Goal: Find contact information: Find contact information

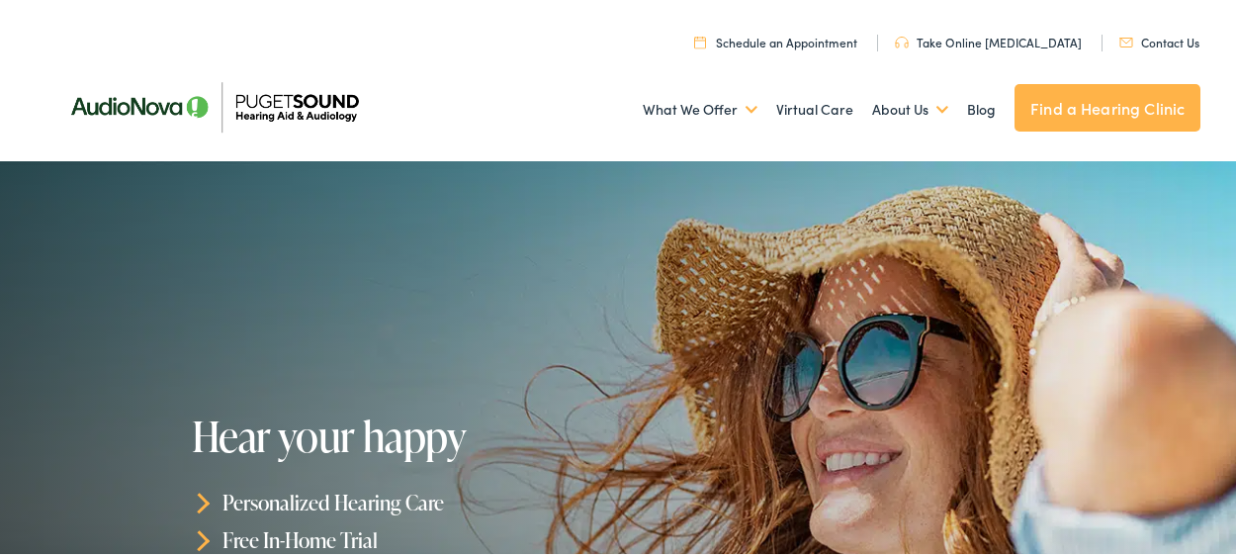
click at [1139, 41] on link "Contact Us" at bounding box center [1159, 39] width 80 height 17
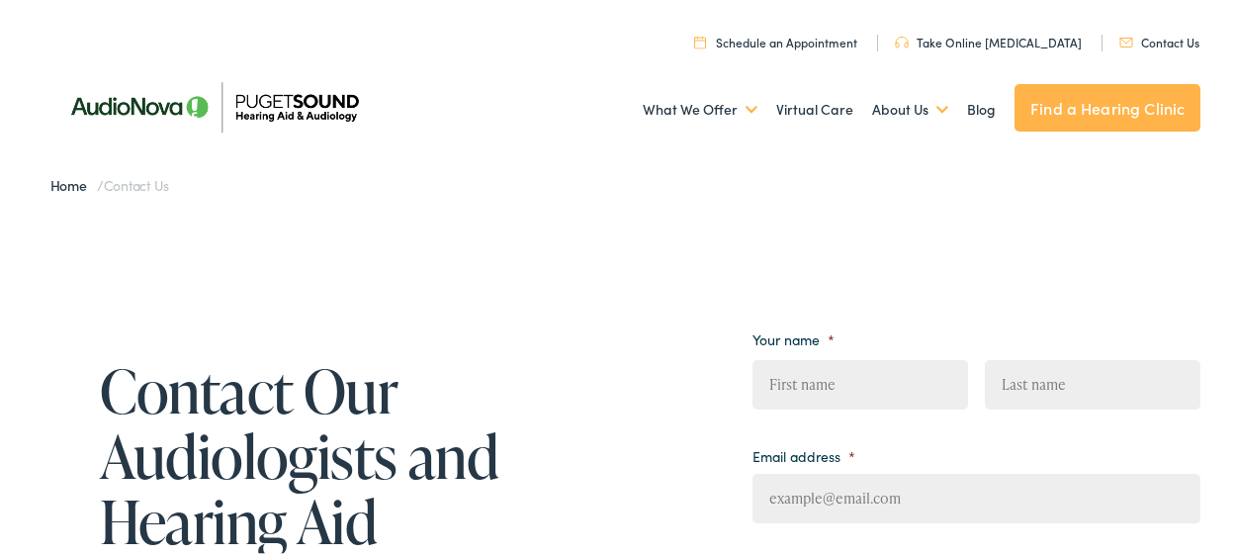
click at [64, 185] on link "Home" at bounding box center [73, 182] width 46 height 20
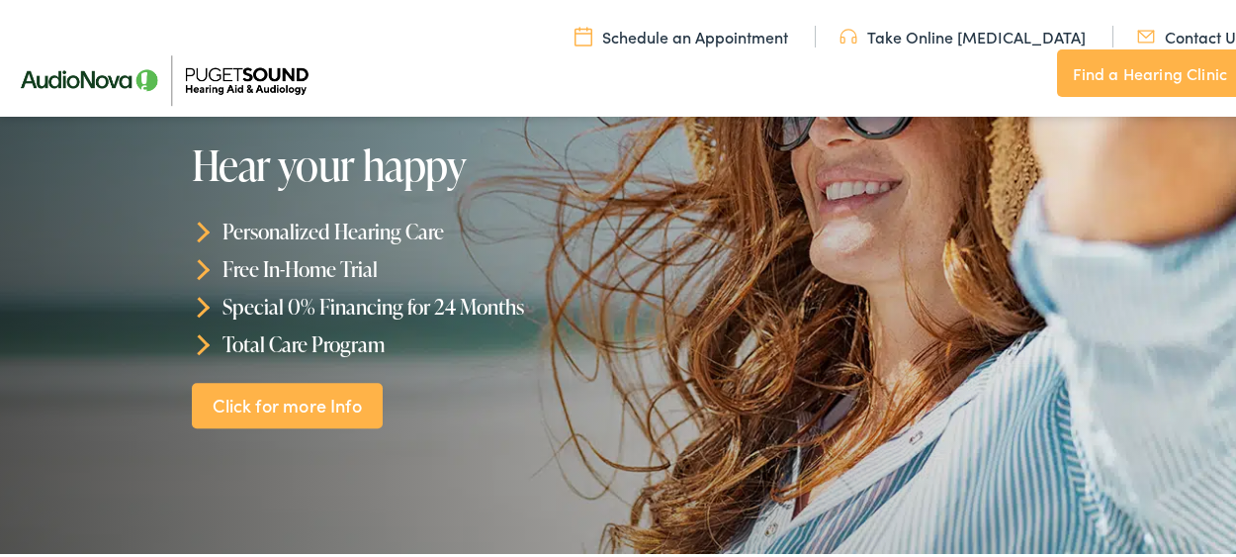
scroll to position [321, 0]
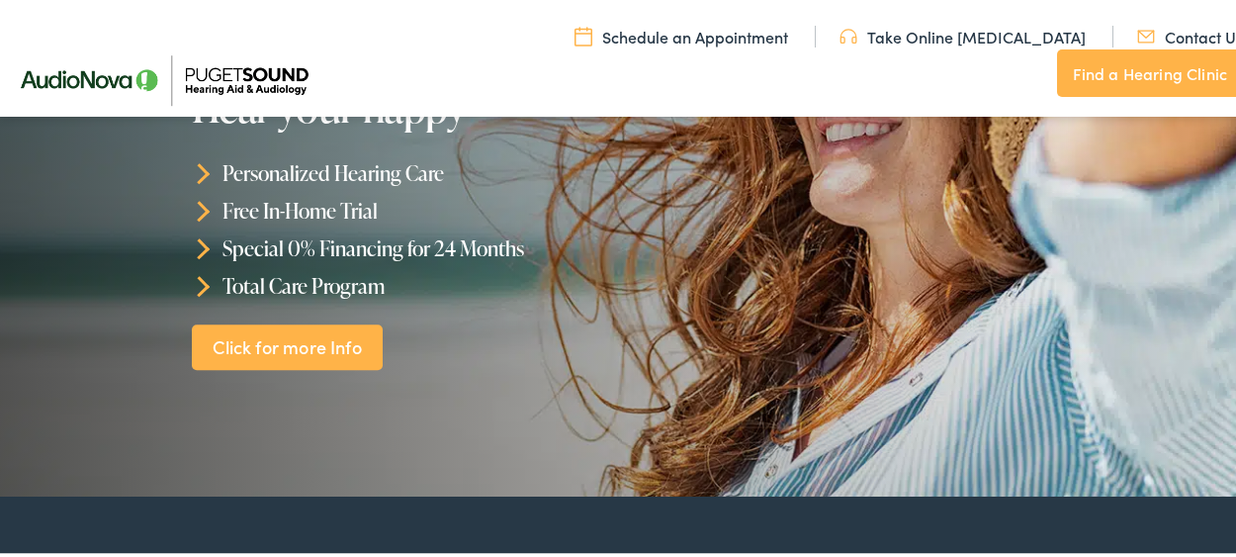
click at [326, 348] on link "Click for more Info" at bounding box center [288, 344] width 192 height 46
